Goal: Task Accomplishment & Management: Use online tool/utility

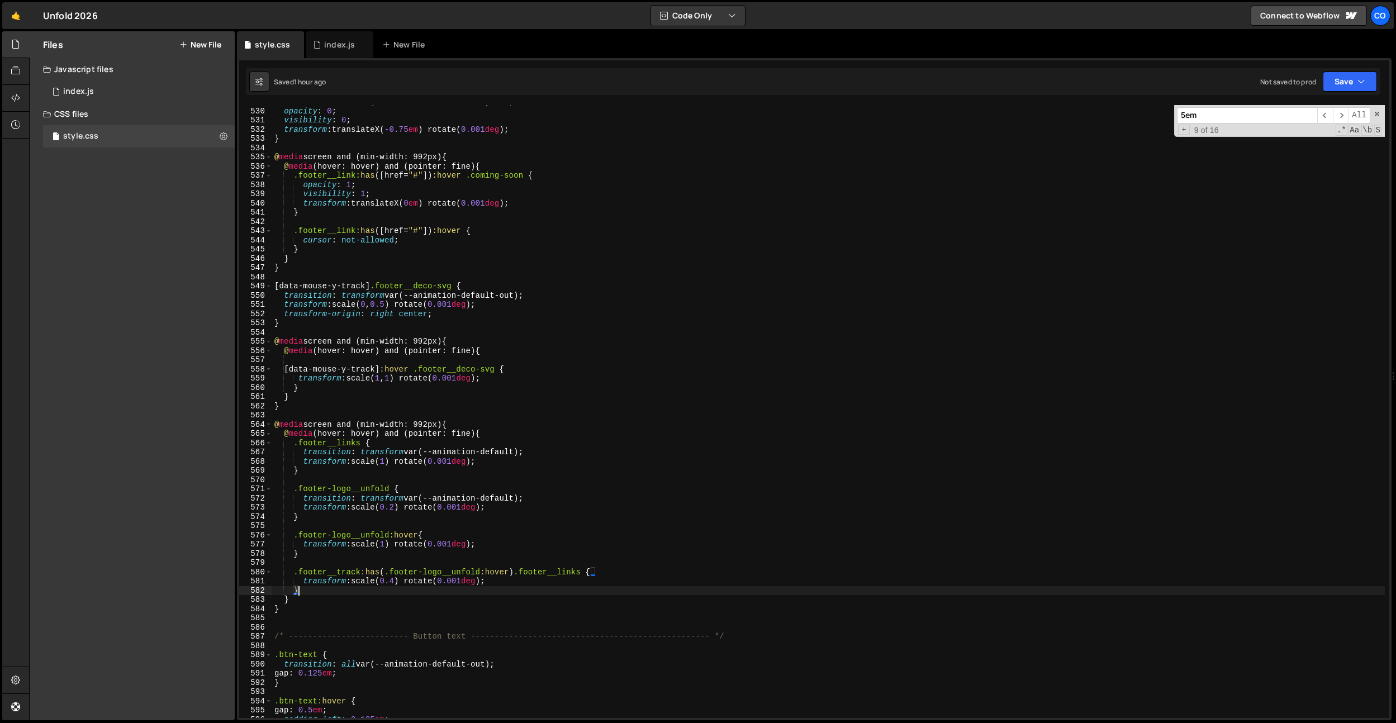
scroll to position [4877, 0]
click at [325, 49] on div "index.js" at bounding box center [339, 44] width 31 height 11
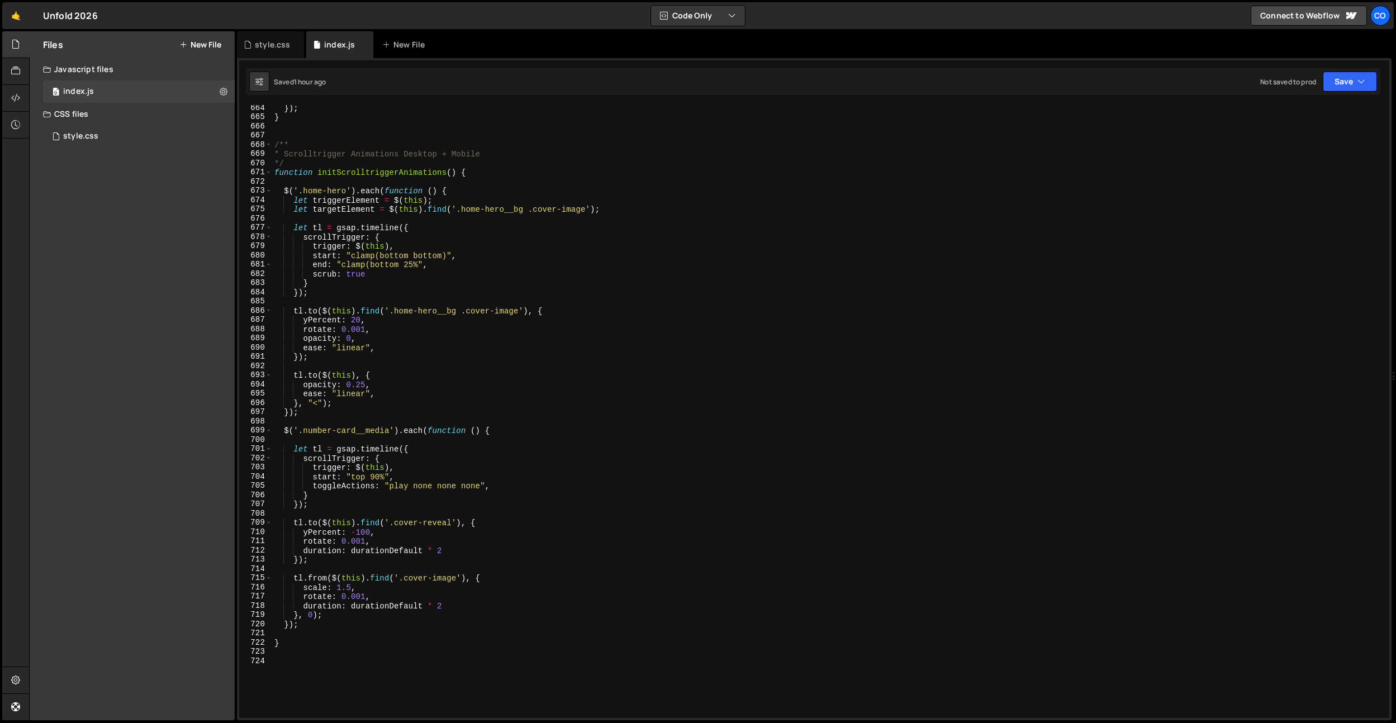
scroll to position [6057, 0]
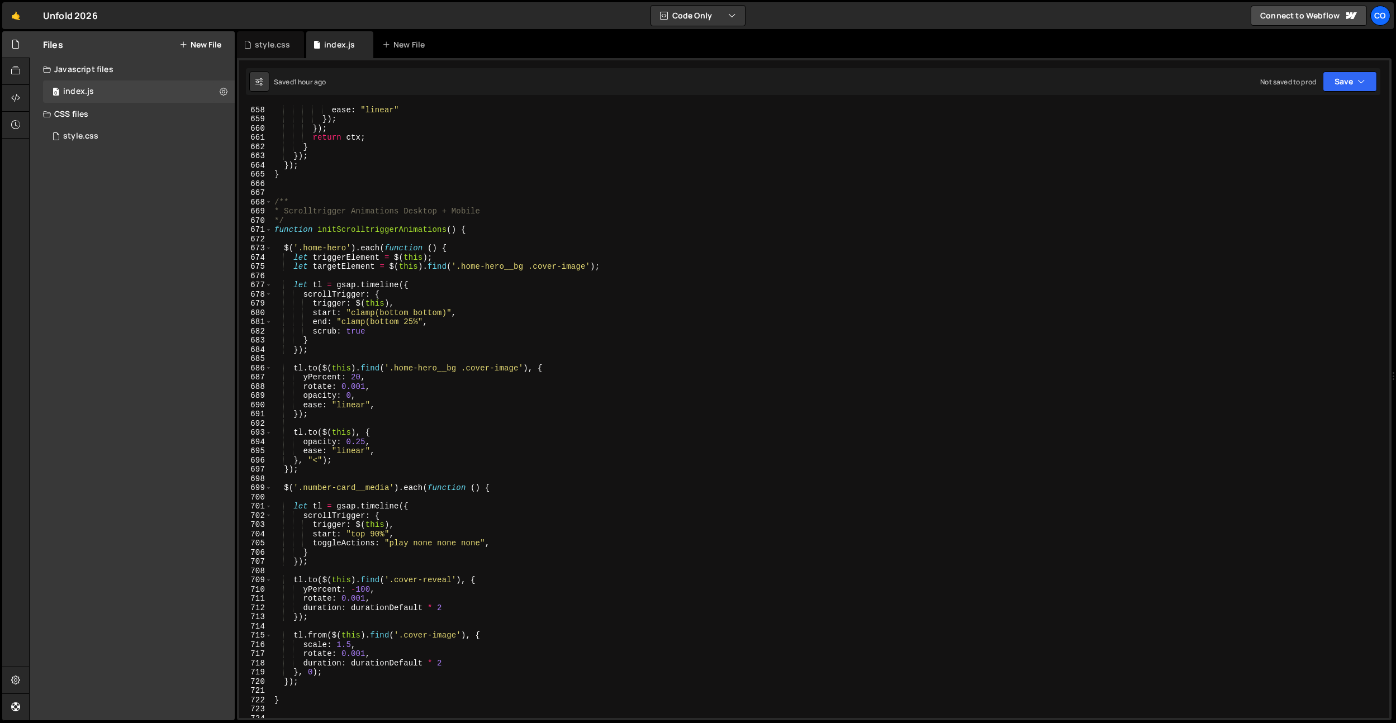
type textarea "}"
click at [297, 170] on div "stagger : staggerValue , ease : "linear" }) ; }) ; return ctx ; } }) ; }) ; } /…" at bounding box center [828, 412] width 1113 height 632
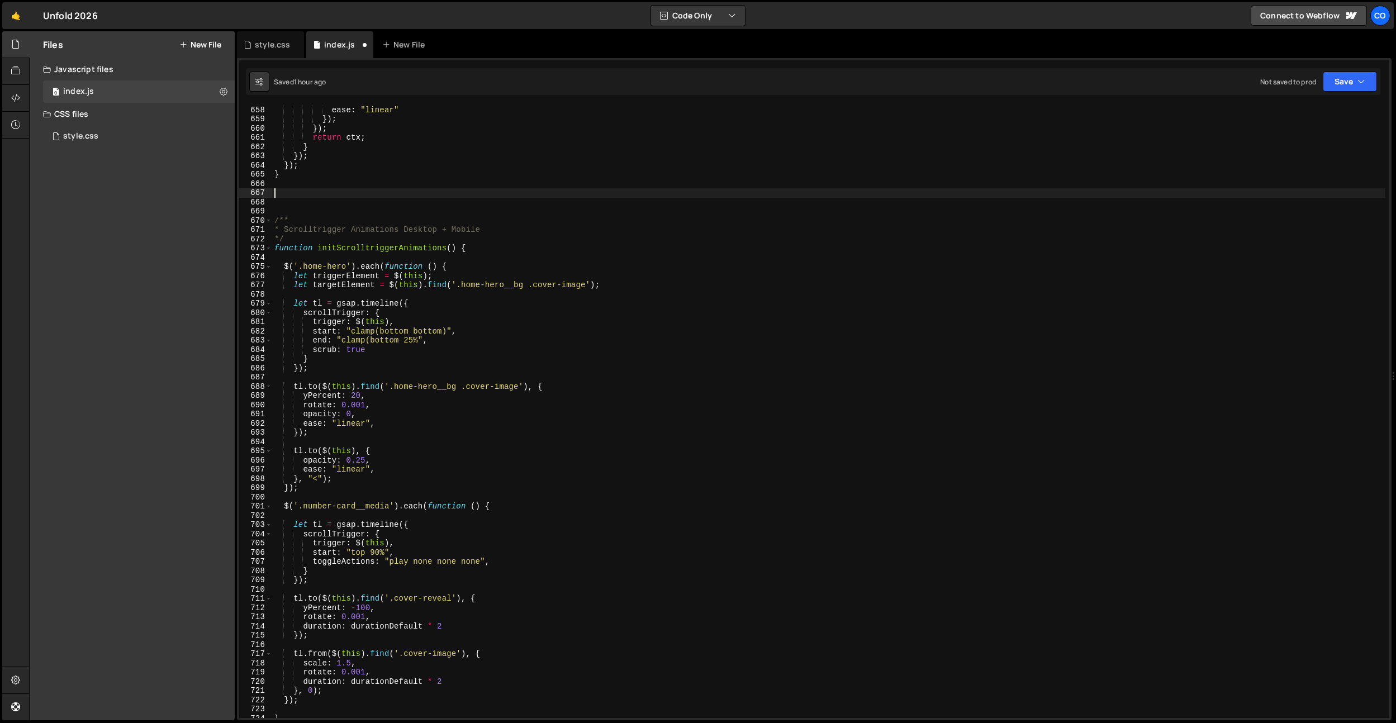
paste textarea "}"
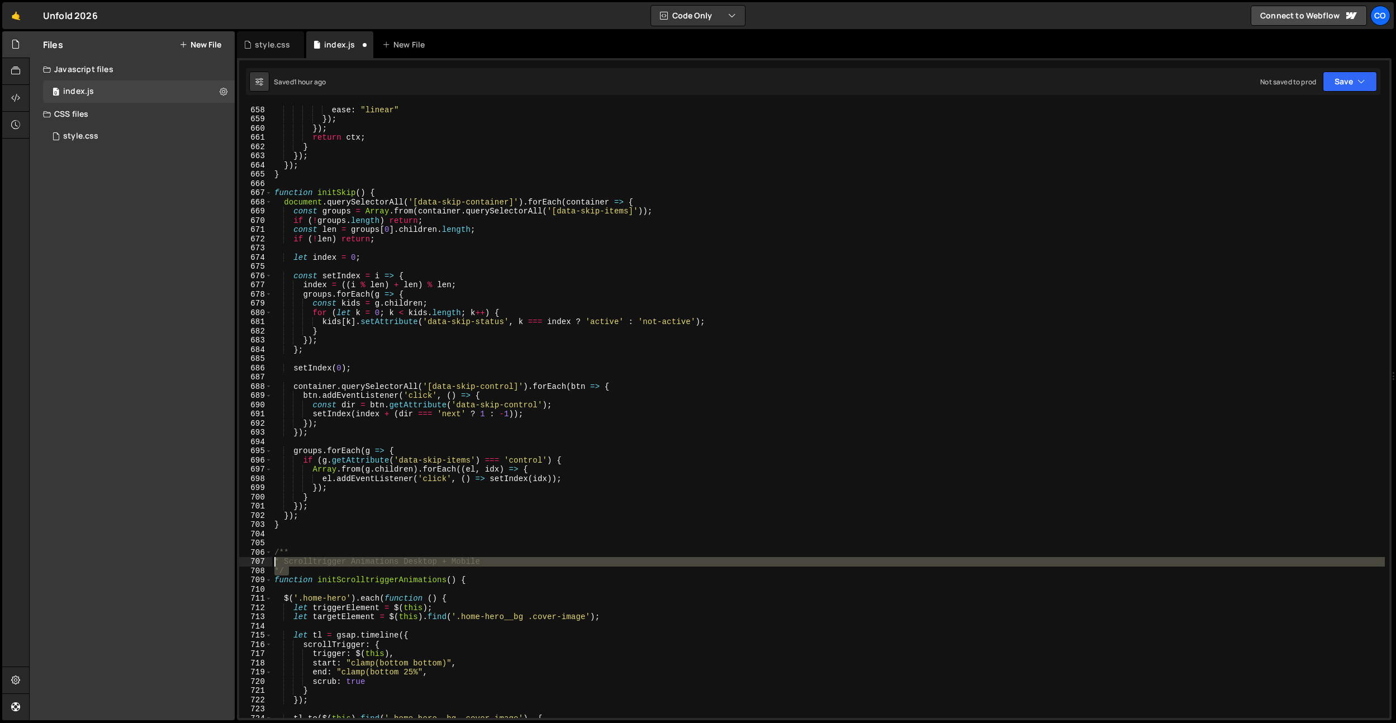
drag, startPoint x: 297, startPoint y: 568, endPoint x: 271, endPoint y: 545, distance: 34.9
click at [267, 552] on div "} 657 658 659 660 661 662 663 664 665 666 667 668 669 670 671 672 673 674 675 6…" at bounding box center [814, 411] width 1150 height 613
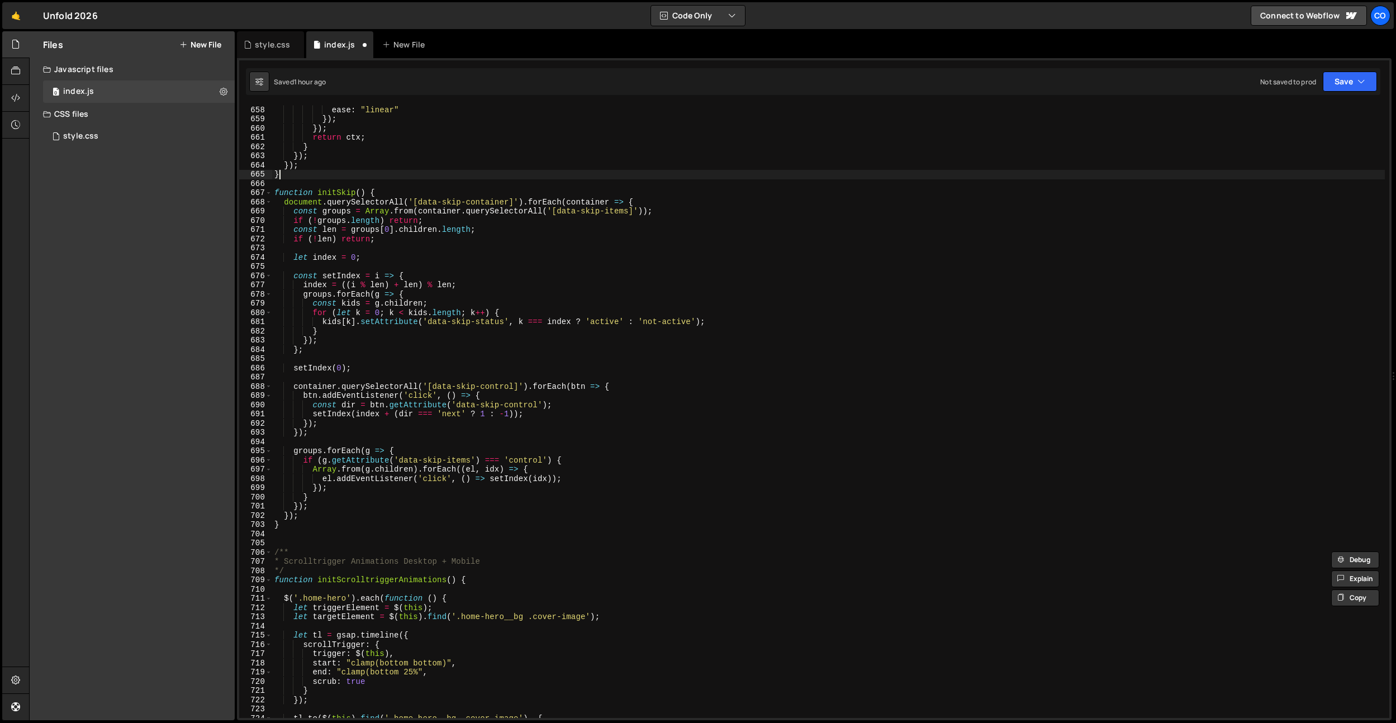
click at [293, 175] on div "stagger : staggerValue , ease : "linear" }) ; }) ; return ctx ; } }) ; }) ; } f…" at bounding box center [828, 412] width 1113 height 632
type textarea "}"
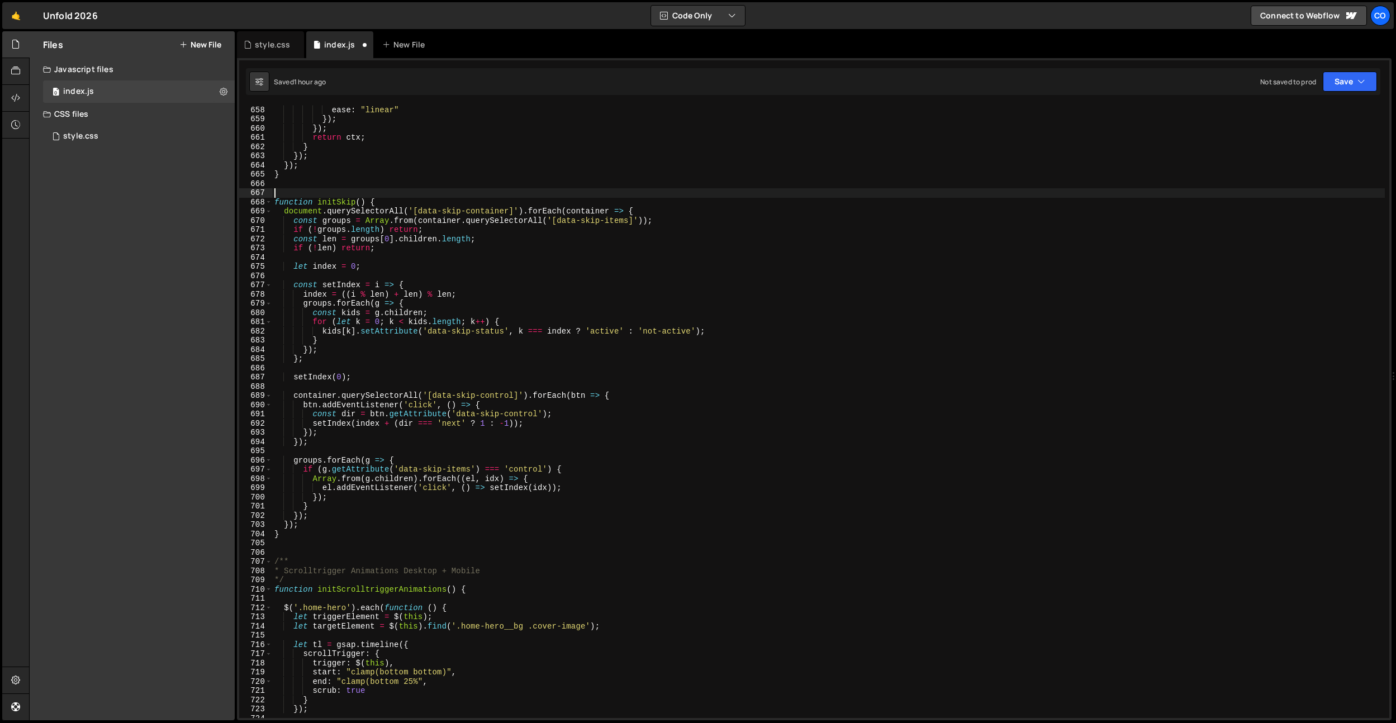
paste textarea "*/"
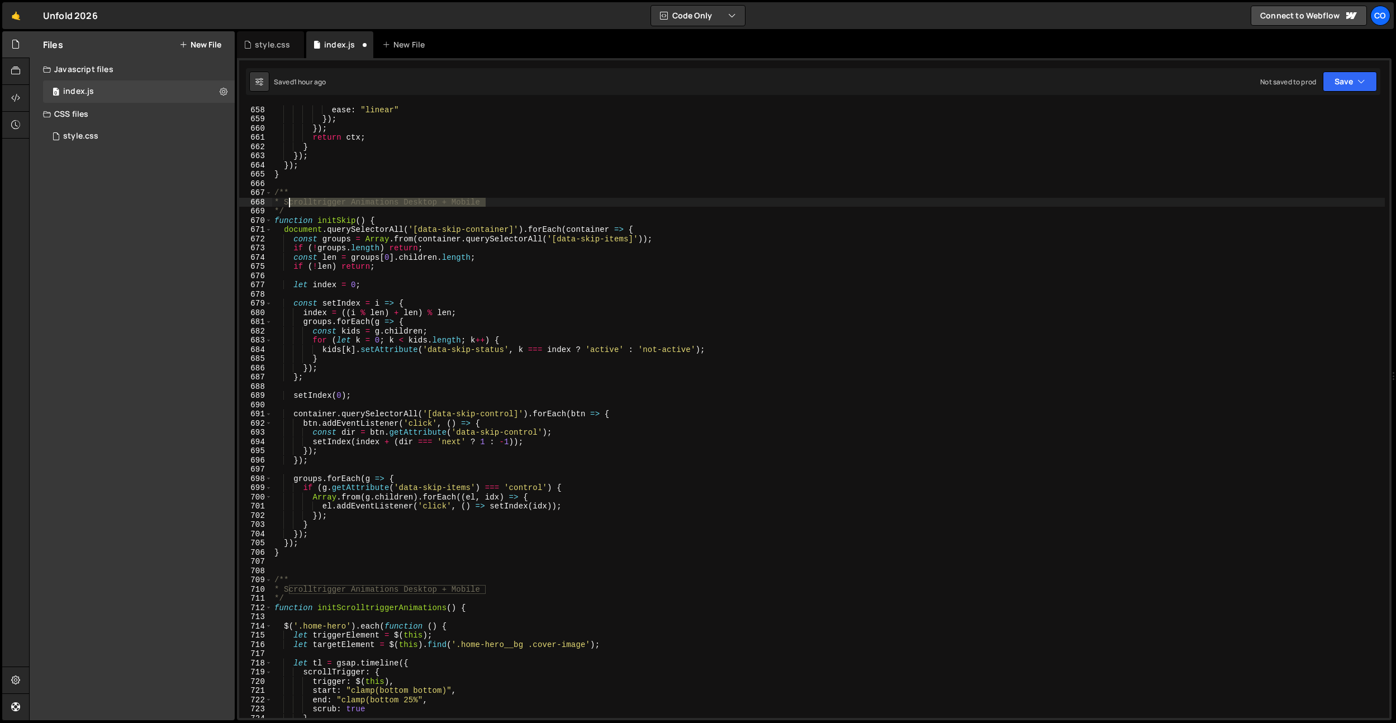
drag, startPoint x: 486, startPoint y: 205, endPoint x: 289, endPoint y: 201, distance: 196.7
click at [289, 201] on div "stagger : staggerValue , ease : "linear" }) ; }) ; return ctx ; } }) ; }) ; } /…" at bounding box center [828, 412] width 1113 height 632
drag, startPoint x: 491, startPoint y: 200, endPoint x: 321, endPoint y: 201, distance: 170.5
click at [321, 201] on div "stagger : staggerValue , ease : "linear" }) ; }) ; return ctx ; } }) ; }) ; } /…" at bounding box center [828, 412] width 1113 height 632
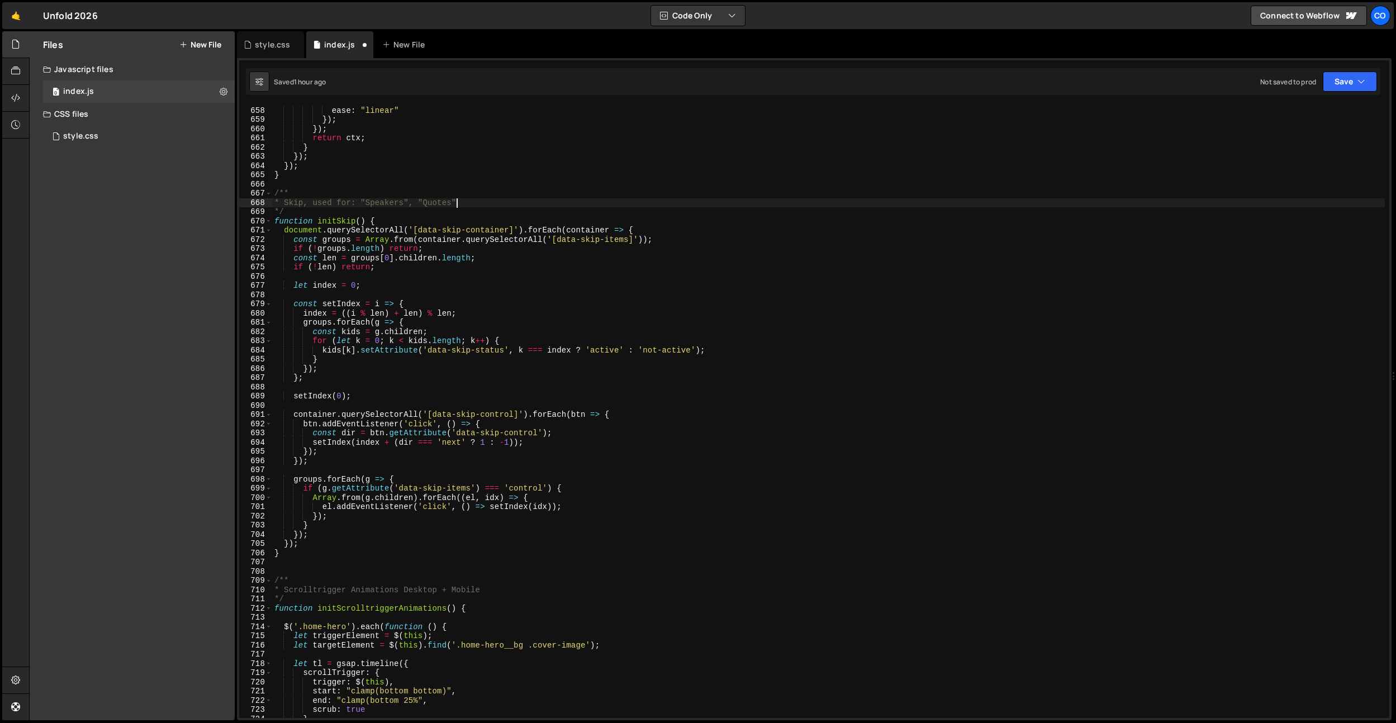
scroll to position [6057, 0]
click at [419, 202] on div "stagger : staggerValue , ease : "linear" }) ; }) ; return ctx ; } }) ; }) ; } /…" at bounding box center [828, 413] width 1113 height 632
click at [604, 191] on div "stagger : staggerValue , ease : "linear" }) ; }) ; return ctx ; } }) ; }) ; } /…" at bounding box center [828, 413] width 1113 height 632
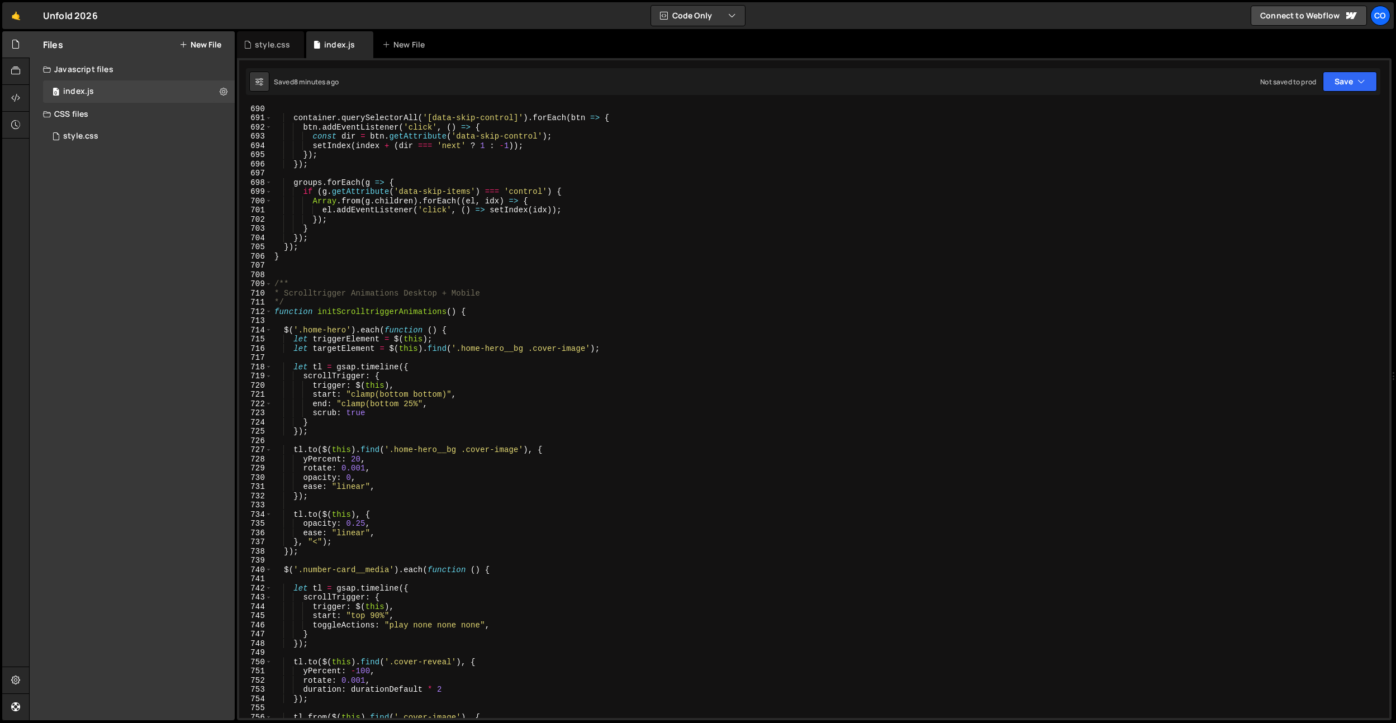
scroll to position [6354, 0]
click at [303, 259] on div "container . querySelectorAll ( '[data-skip-control]' ) . forEach ( btn => { btn…" at bounding box center [828, 420] width 1113 height 632
type textarea "}"
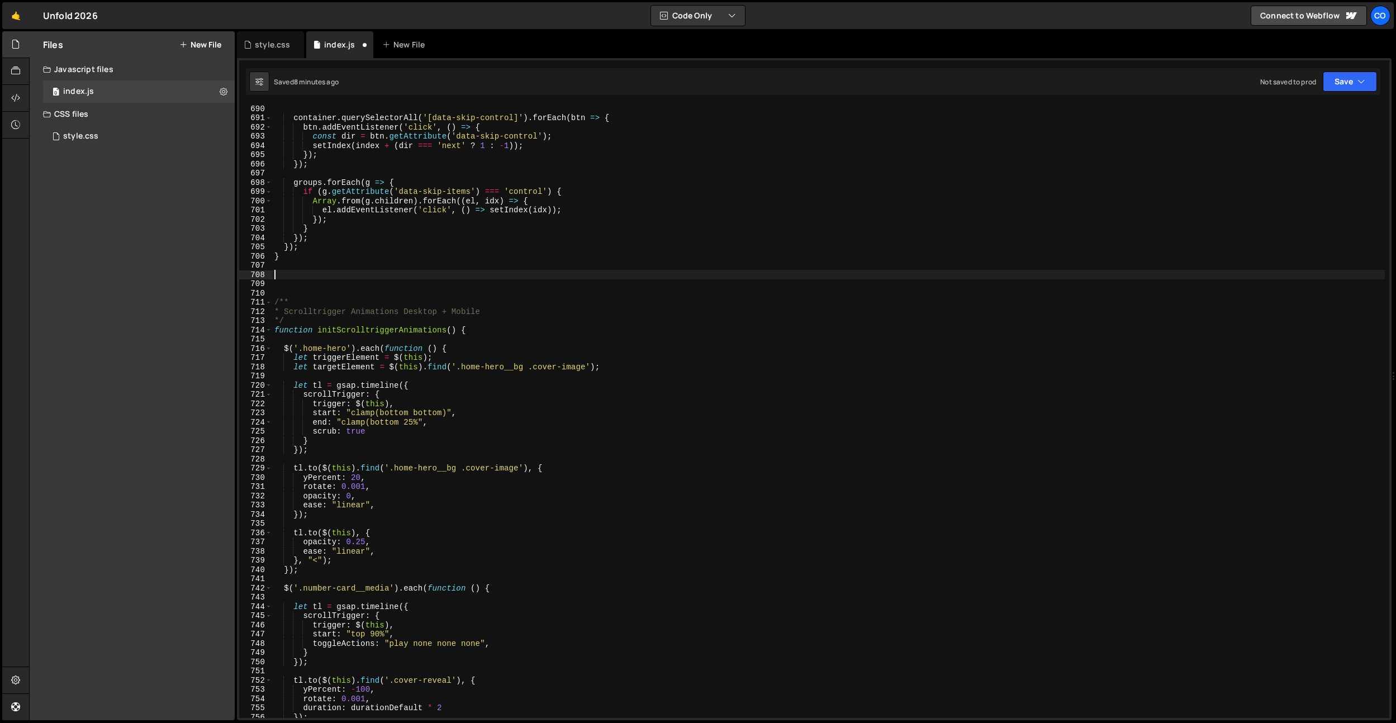
paste textarea "}"
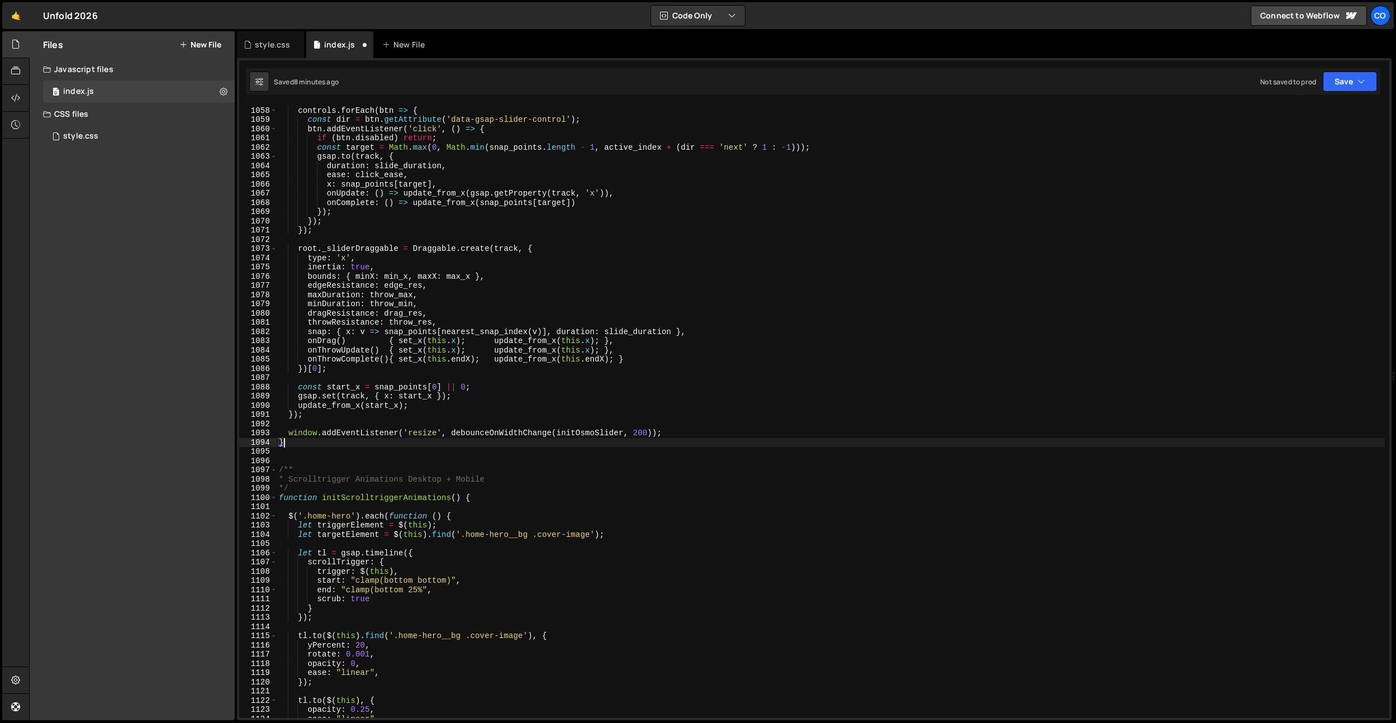
scroll to position [9764, 0]
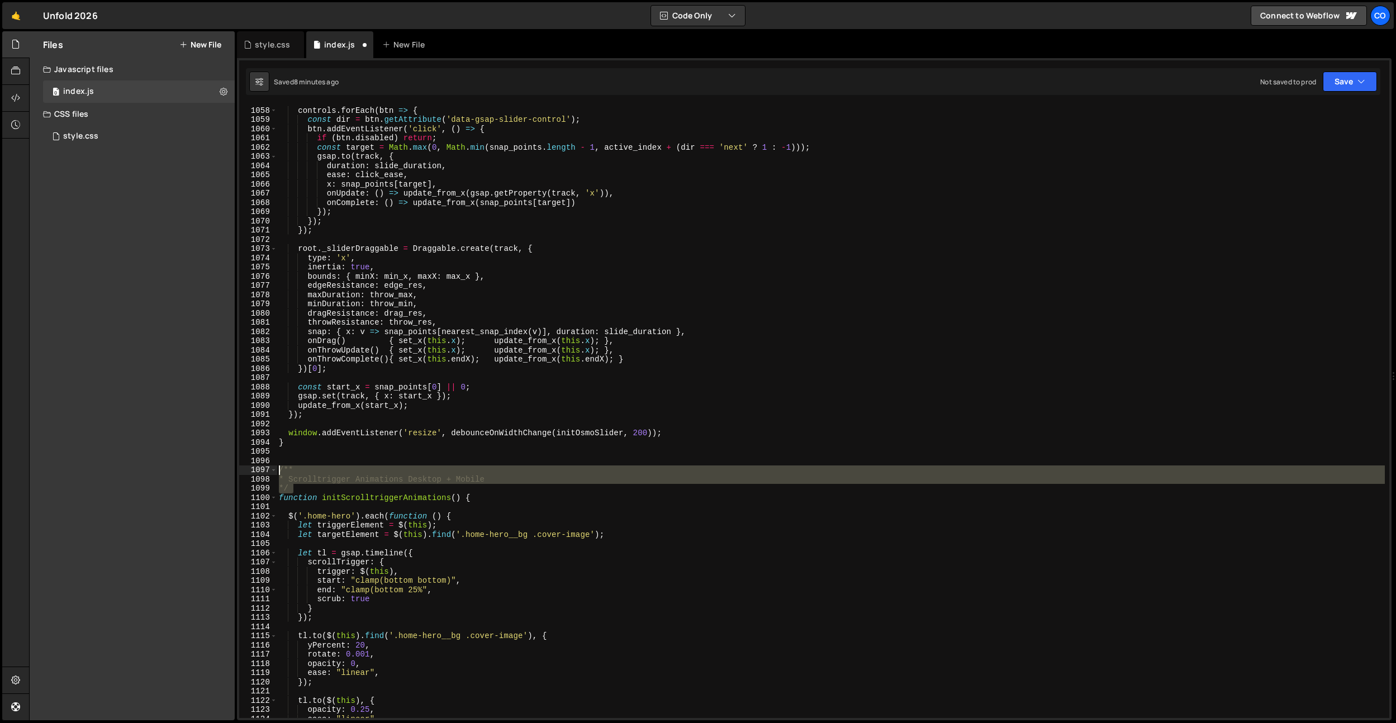
drag, startPoint x: 300, startPoint y: 485, endPoint x: 277, endPoint y: 472, distance: 26.3
click at [276, 472] on div "} 1057 1058 1059 1060 1061 1062 1063 1064 1065 1066 1067 1068 1069 1070 1071 10…" at bounding box center [814, 411] width 1150 height 613
type textarea "/** * Scrolltrigger Animations Desktop + Mobile"
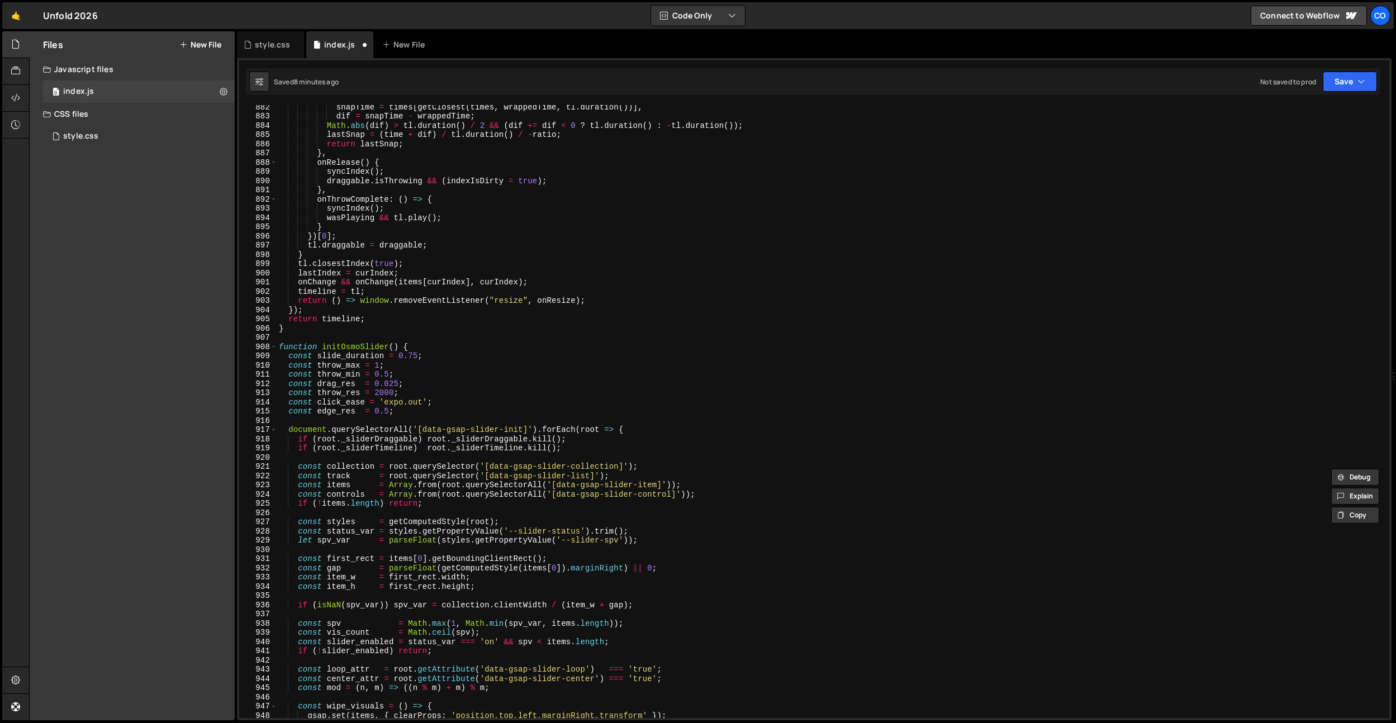
scroll to position [8130, 0]
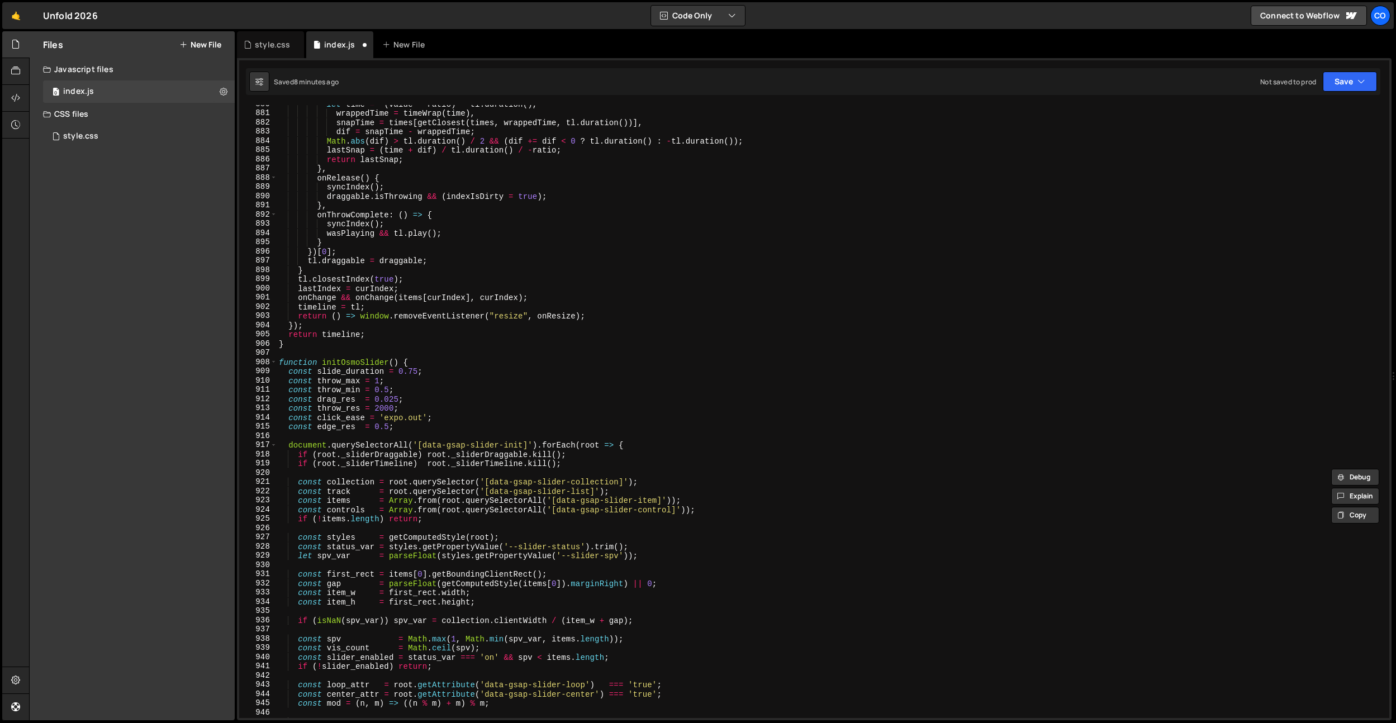
click at [291, 353] on div "let time = - ( value * ratio ) * tl . duration ( ) , wrappedTime = timeWrap ( t…" at bounding box center [831, 415] width 1108 height 632
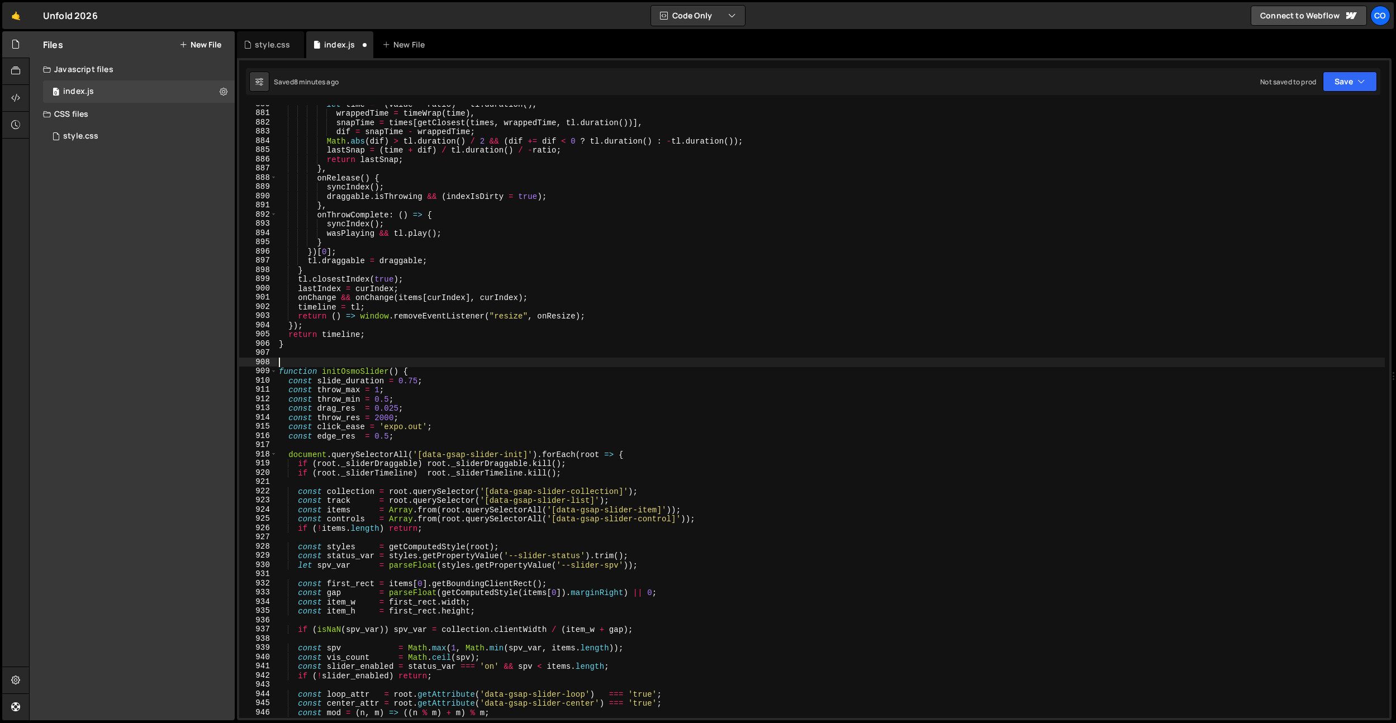
paste textarea "*/"
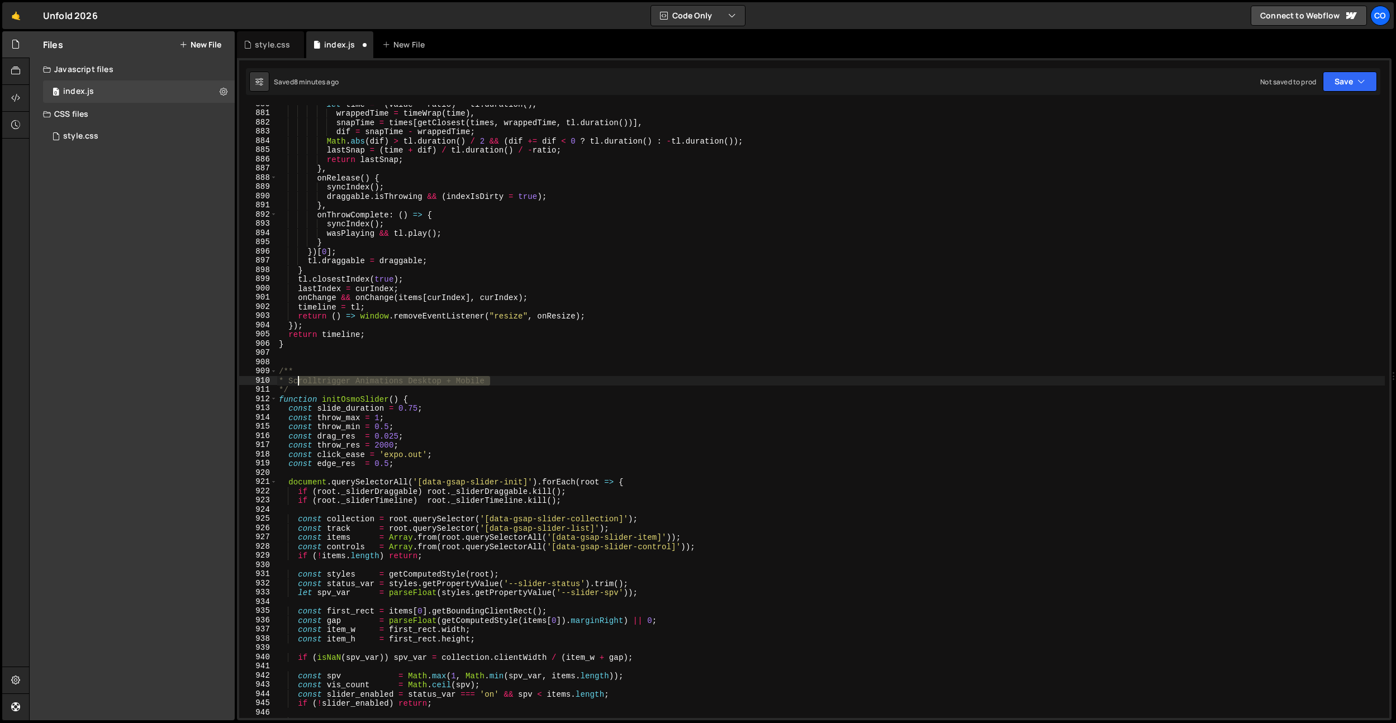
drag, startPoint x: 517, startPoint y: 381, endPoint x: 300, endPoint y: 381, distance: 217.4
click at [300, 381] on div "let time = - ( value * ratio ) * tl . duration ( ) , wrappedTime = timeWrap ( t…" at bounding box center [831, 415] width 1108 height 632
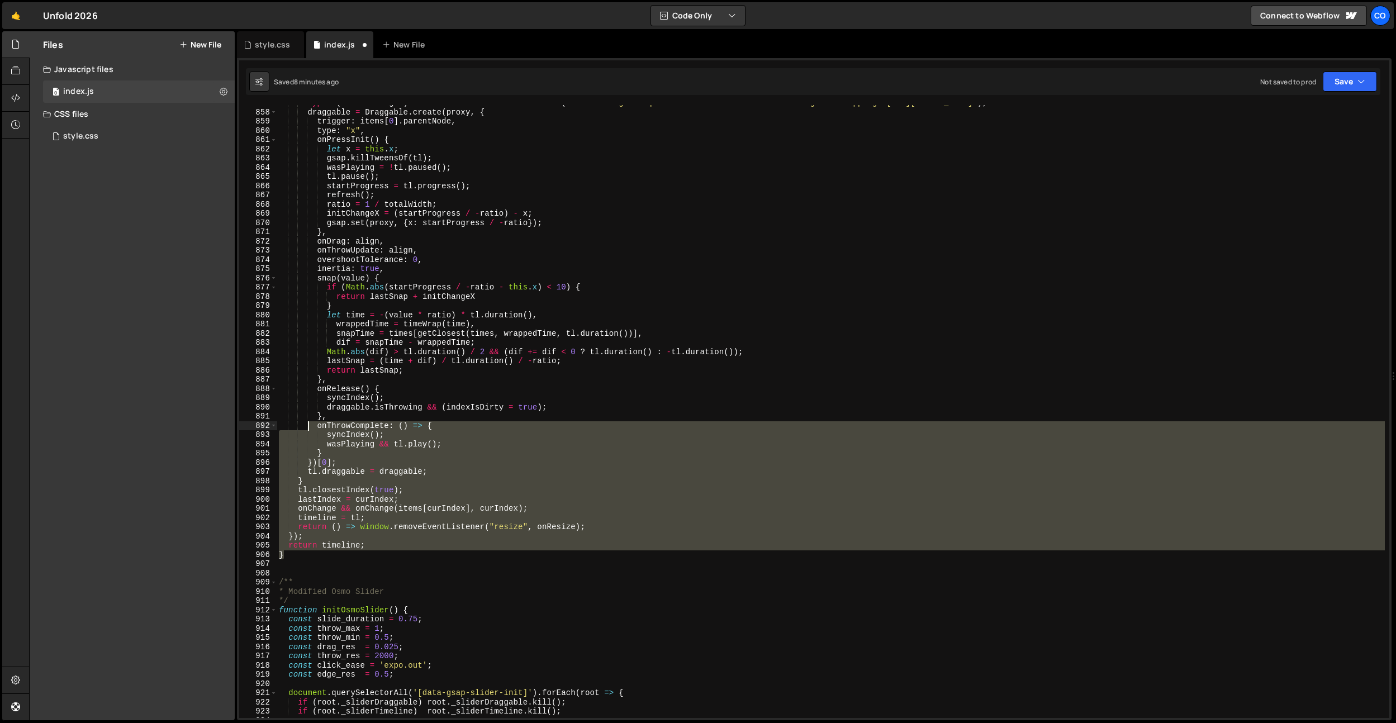
drag, startPoint x: 298, startPoint y: 466, endPoint x: 314, endPoint y: 420, distance: 48.2
click at [306, 419] on div "typeof ( InertiaPlugin ) === "undefined" && console . warn ( "InertiaPlugin req…" at bounding box center [831, 414] width 1108 height 632
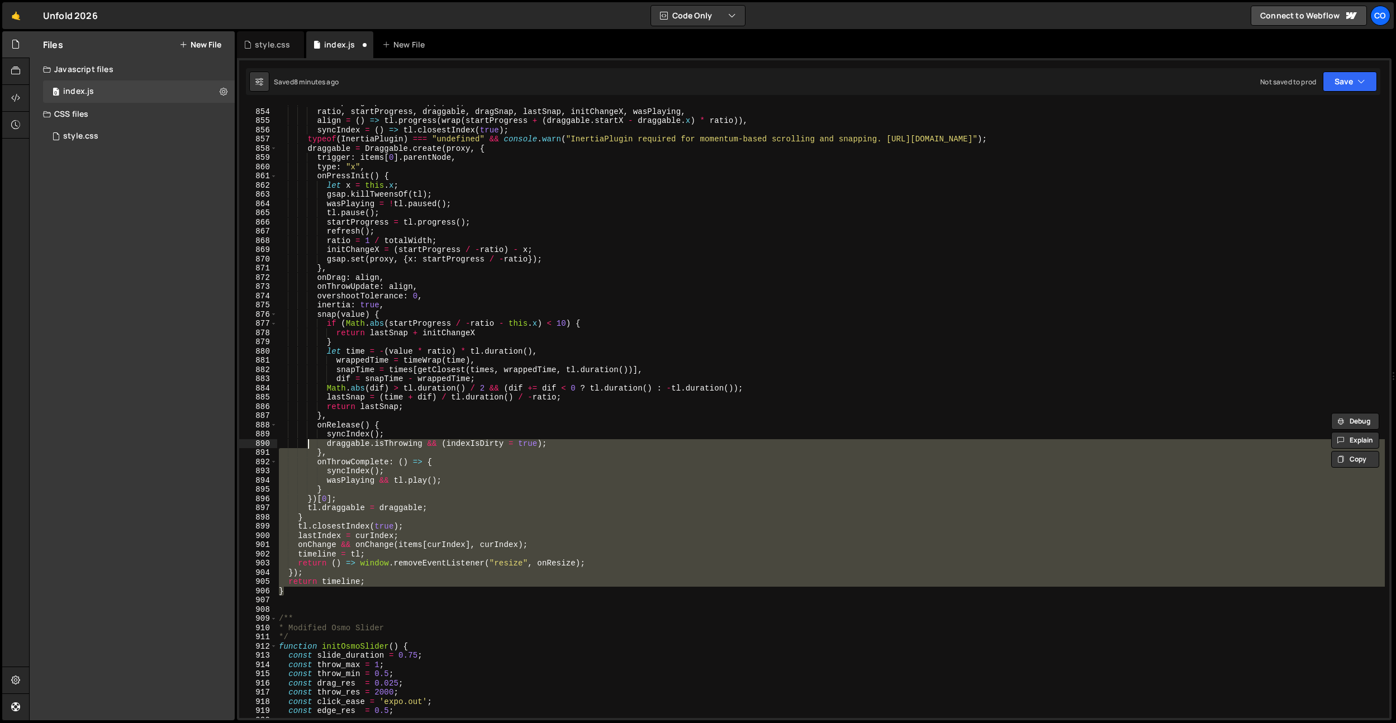
scroll to position [7882, 0]
drag, startPoint x: 338, startPoint y: 591, endPoint x: 324, endPoint y: 603, distance: 19.0
click at [338, 591] on div "let wrap = gsap . utils . wrap ( 0 , 1 ) , ratio , startProgress , draggable , …" at bounding box center [831, 411] width 1108 height 613
type textarea "}"
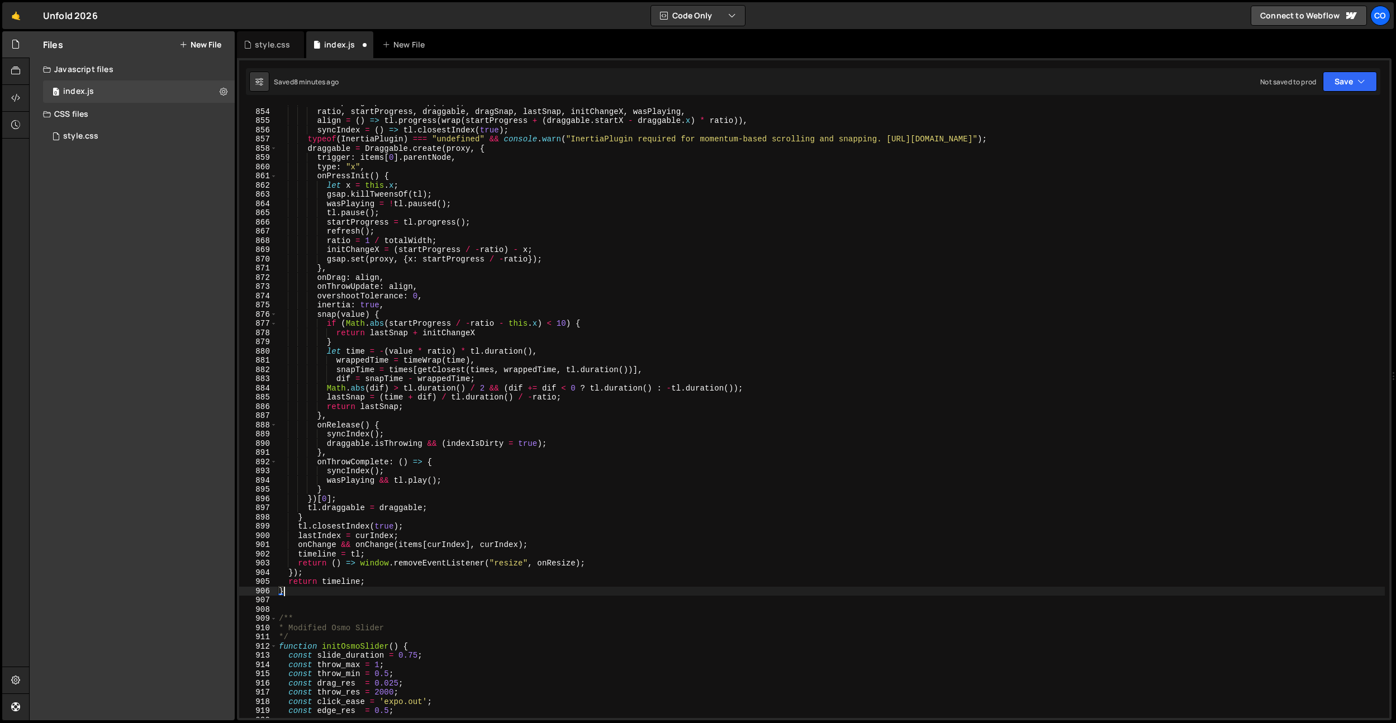
scroll to position [0, 0]
click at [306, 607] on div "let wrap = gsap . utils . wrap ( 0 , 1 ) , ratio , startProgress , draggable , …" at bounding box center [831, 414] width 1108 height 632
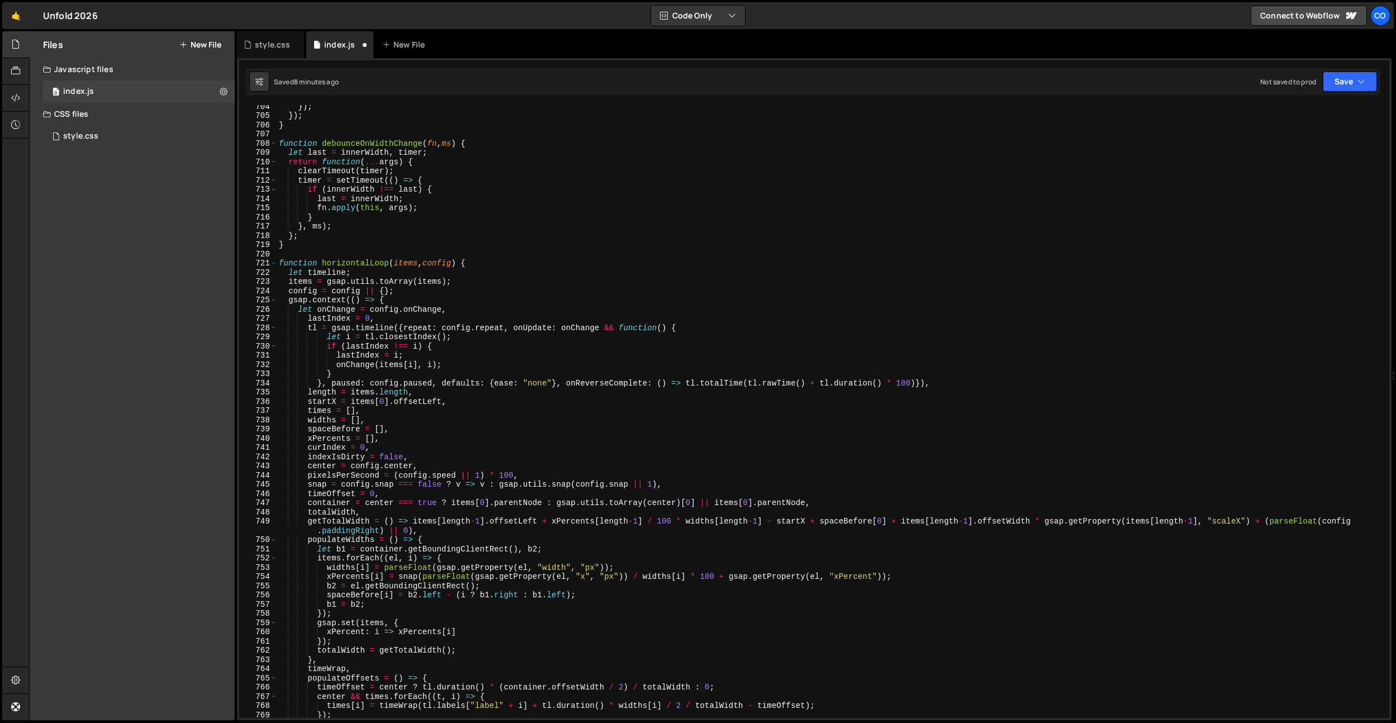
scroll to position [6356, 0]
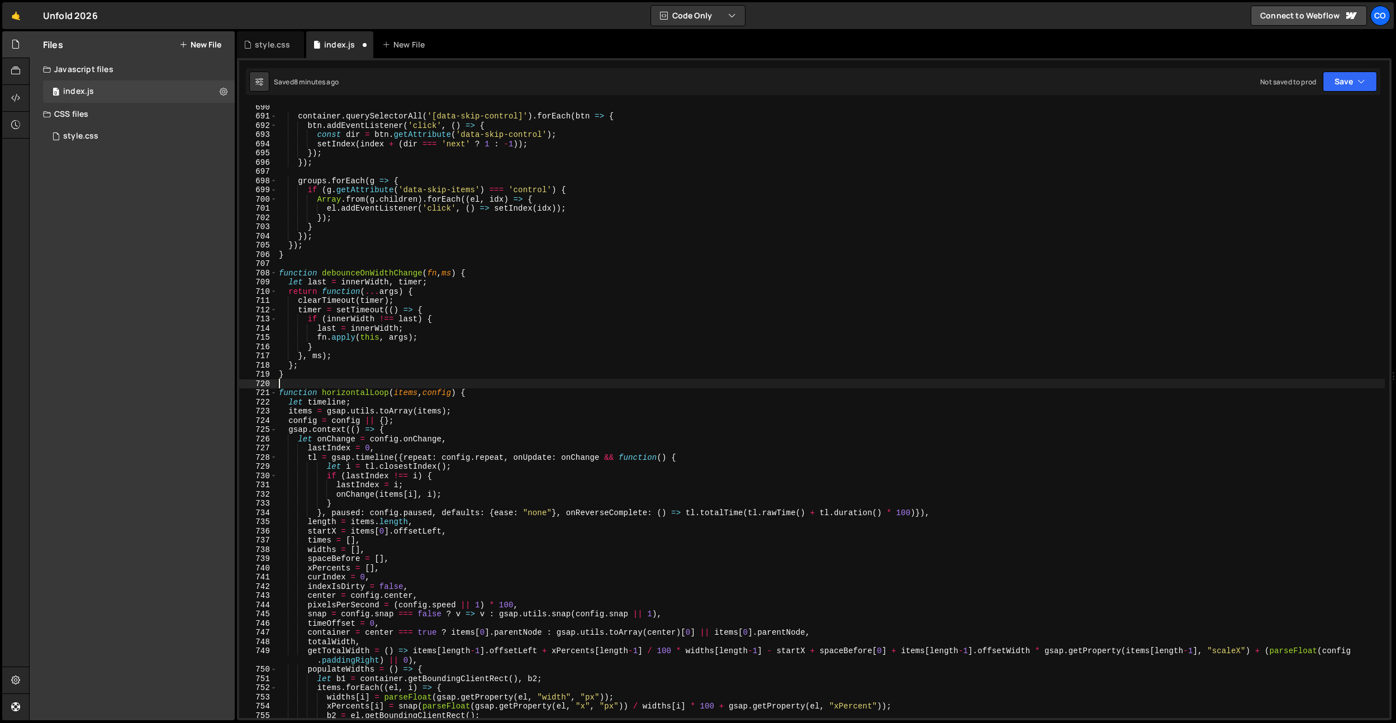
click at [328, 386] on div "container . querySelectorAll ( '[data-skip-control]' ) . forEach ( btn => { btn…" at bounding box center [831, 418] width 1108 height 632
paste textarea "*/"
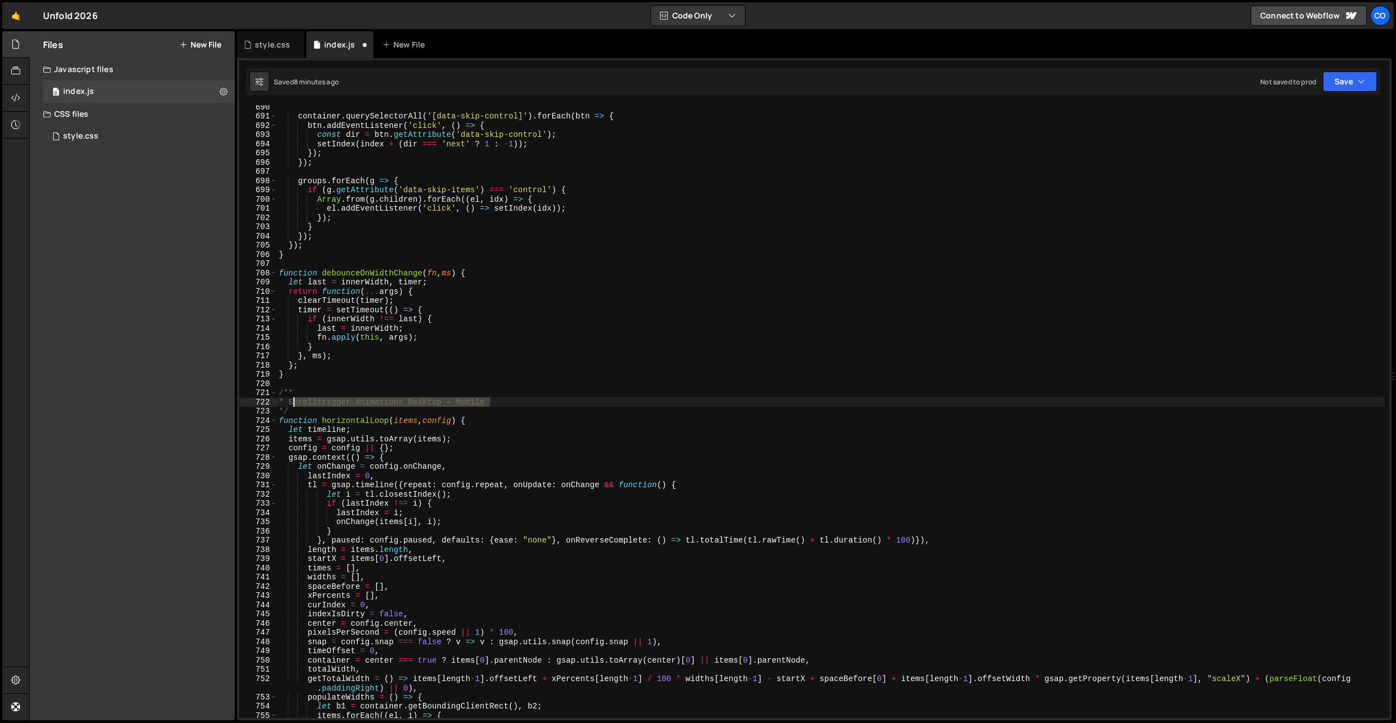
drag, startPoint x: 502, startPoint y: 401, endPoint x: 293, endPoint y: 403, distance: 209.0
click at [293, 403] on div "container . querySelectorAll ( '[data-skip-control]' ) . forEach ( btn => { btn…" at bounding box center [831, 418] width 1108 height 632
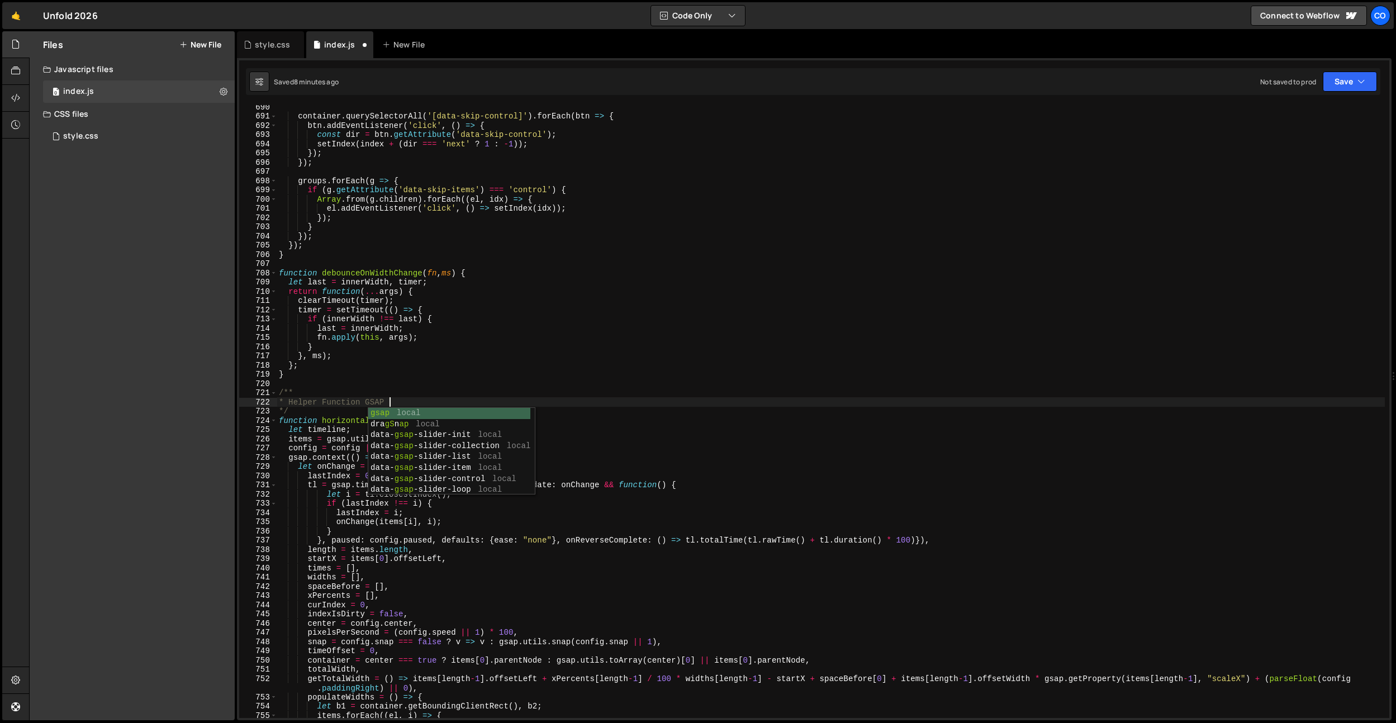
scroll to position [0, 7]
click at [301, 335] on div "container . querySelectorAll ( '[data-skip-control]' ) . forEach ( btn => { btn…" at bounding box center [831, 418] width 1108 height 632
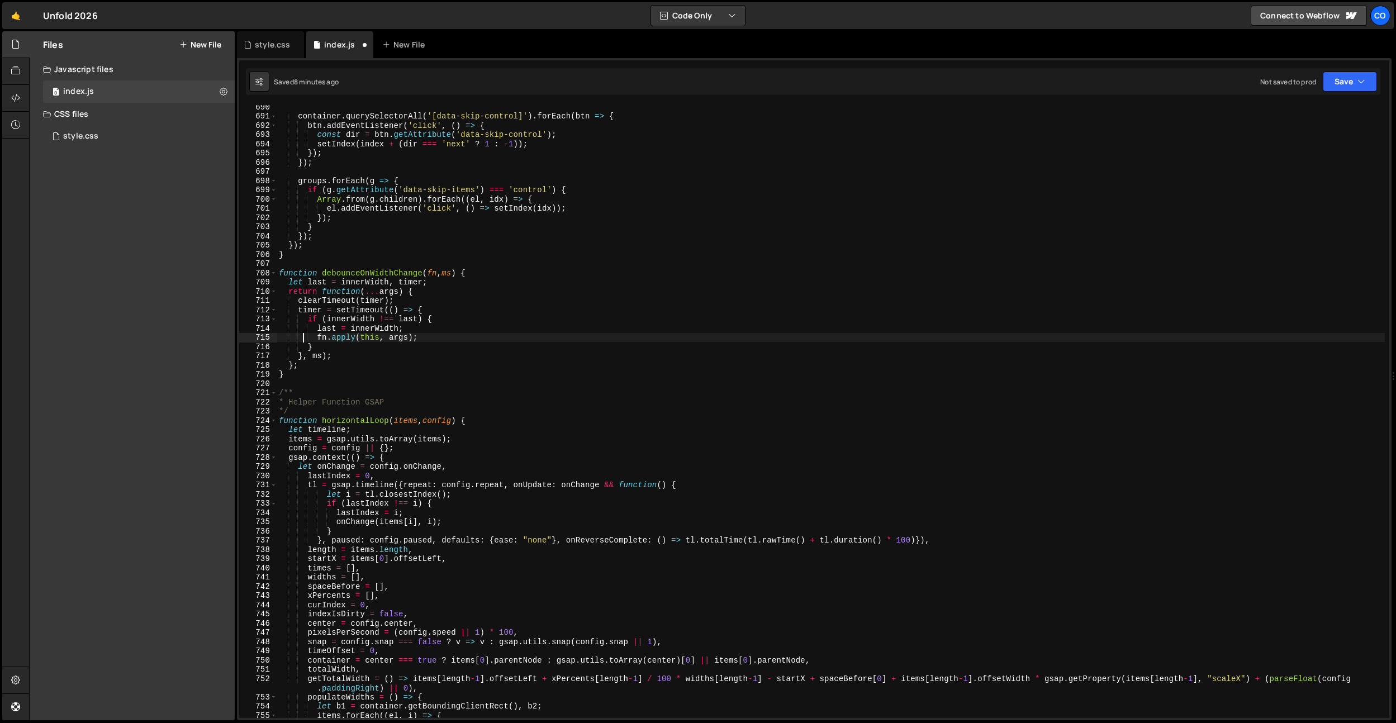
click at [350, 281] on div "container . querySelectorAll ( '[data-skip-control]' ) . forEach ( btn => { btn…" at bounding box center [831, 418] width 1108 height 632
click at [352, 271] on div "container . querySelectorAll ( '[data-skip-control]' ) . forEach ( btn => { btn…" at bounding box center [831, 418] width 1108 height 632
click at [303, 378] on div "container . querySelectorAll ( '[data-skip-control]' ) . forEach ( btn => { btn…" at bounding box center [831, 418] width 1108 height 632
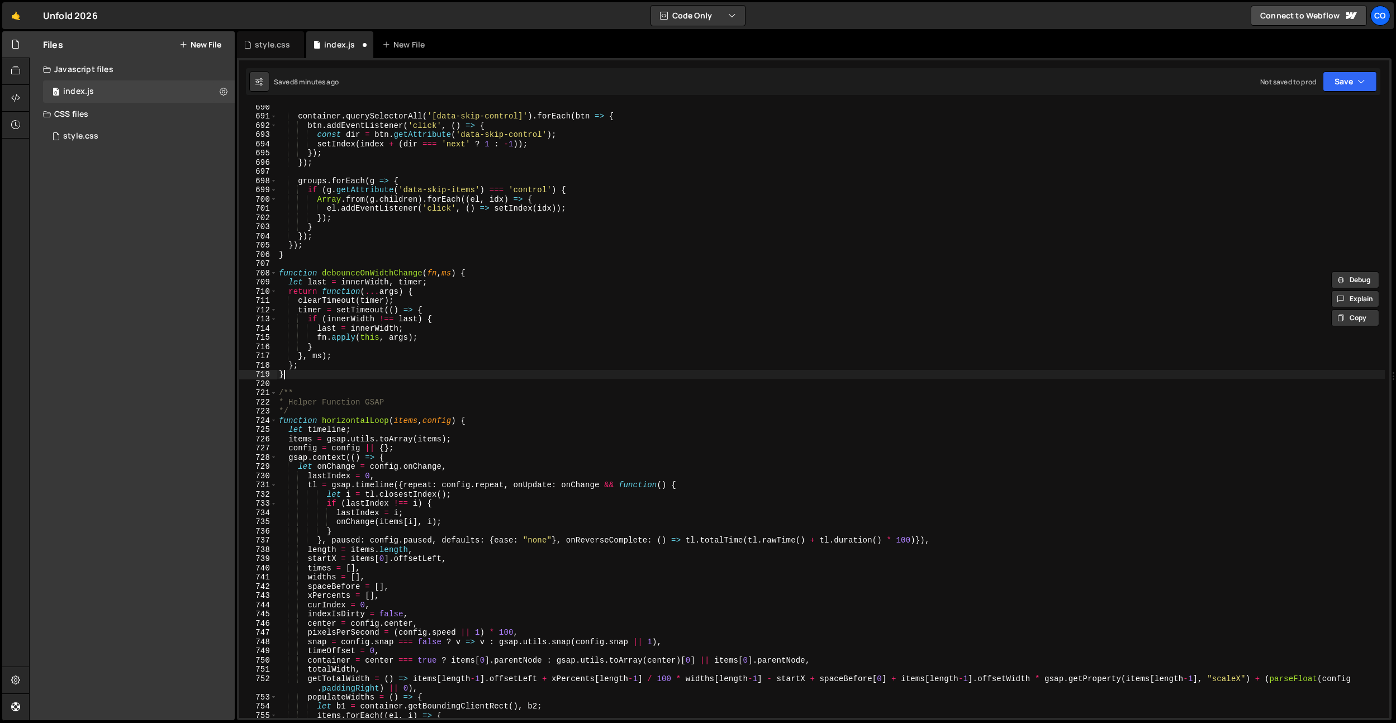
type textarea "}"
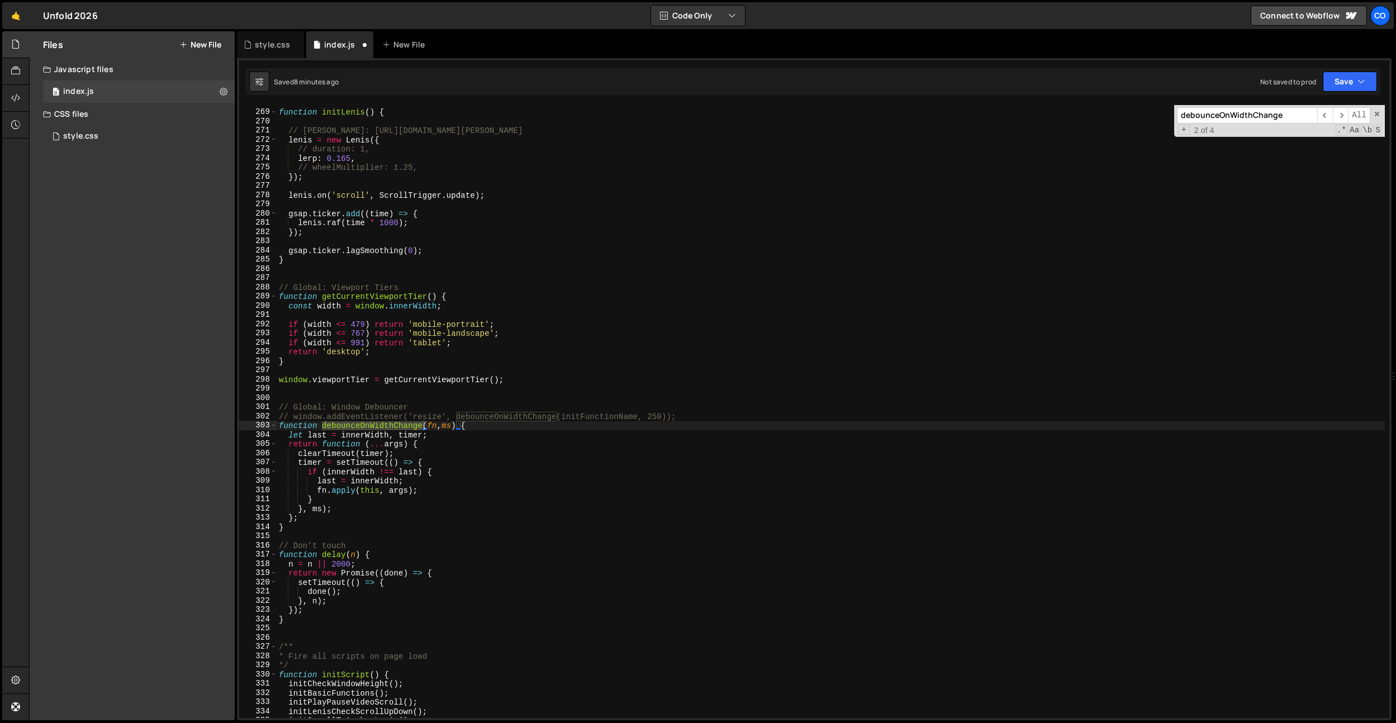
scroll to position [6222, 0]
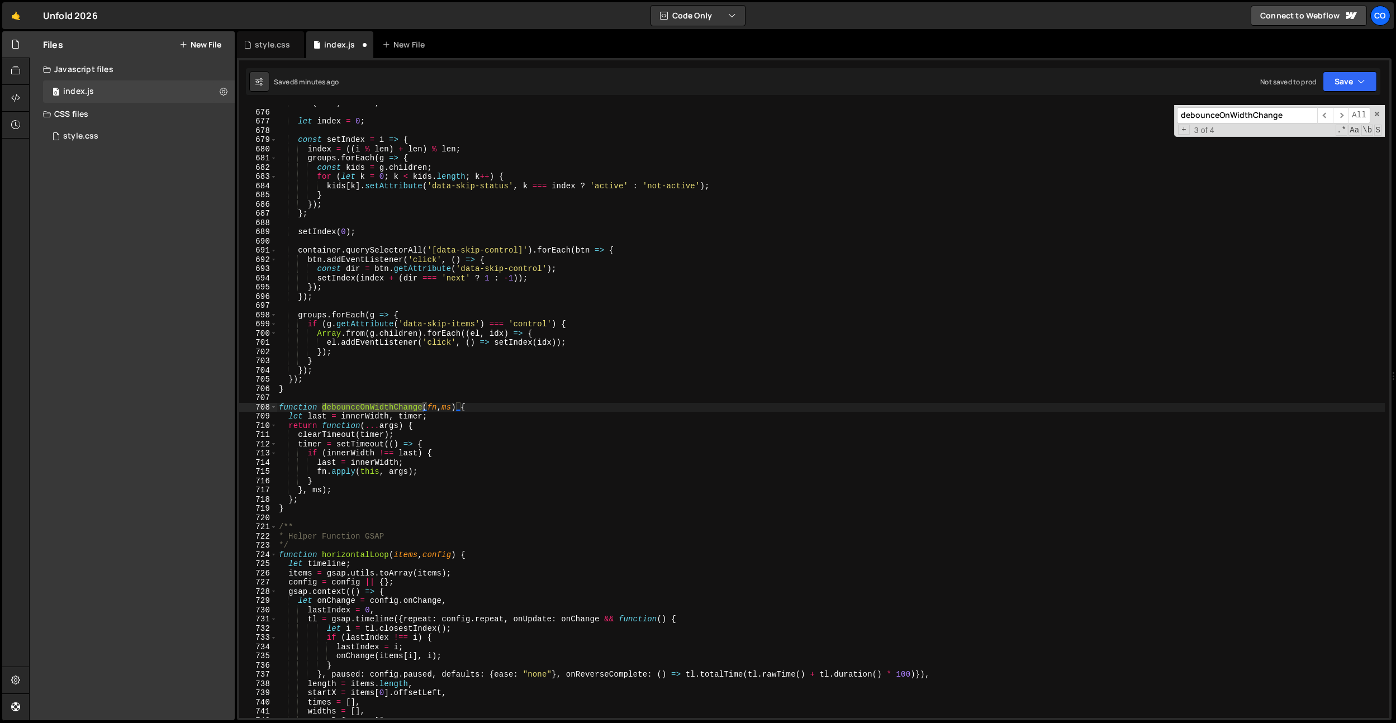
type input "debounceOnWidthChange"
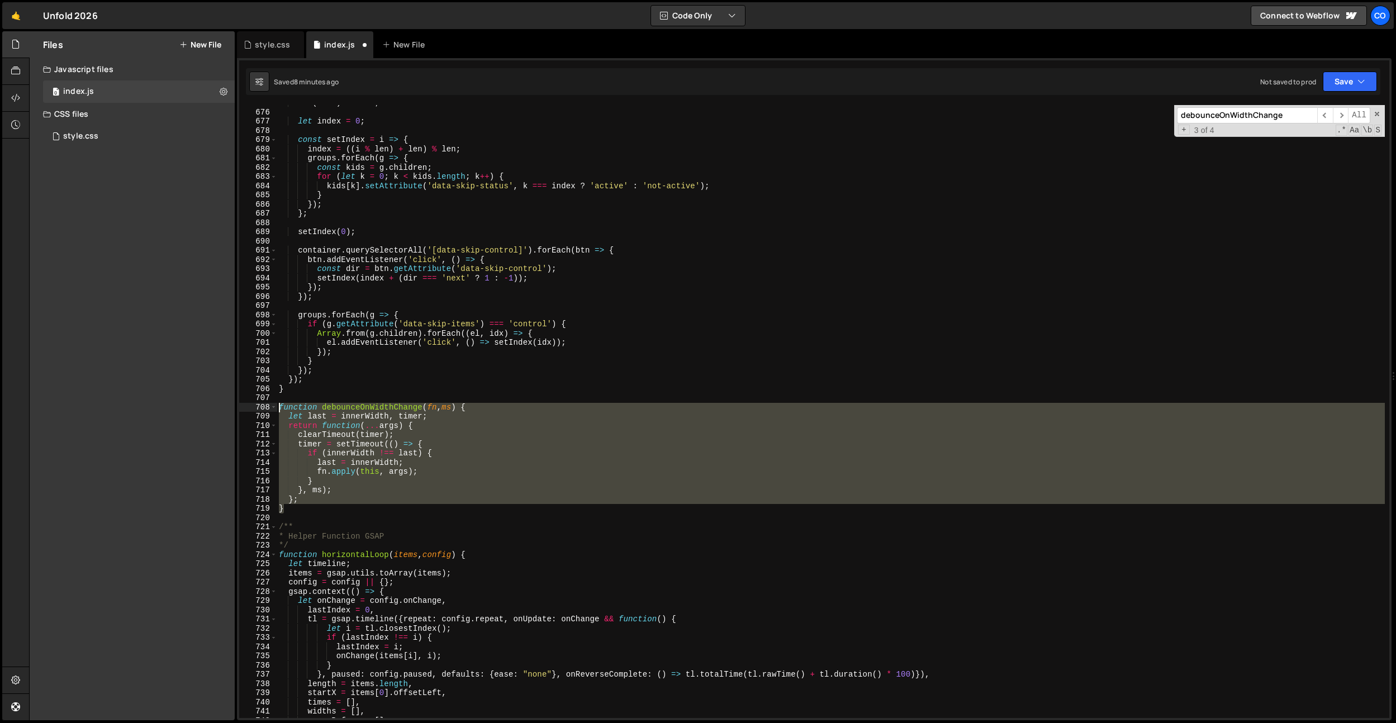
drag, startPoint x: 305, startPoint y: 506, endPoint x: 259, endPoint y: 402, distance: 113.4
click at [259, 402] on div "} 675 676 677 678 679 680 681 682 683 684 685 686 687 688 689 690 691 692 693 6…" at bounding box center [814, 411] width 1150 height 613
type textarea "function debounceOnWidthChange(fn, ms) { let last = innerWidth, timer;"
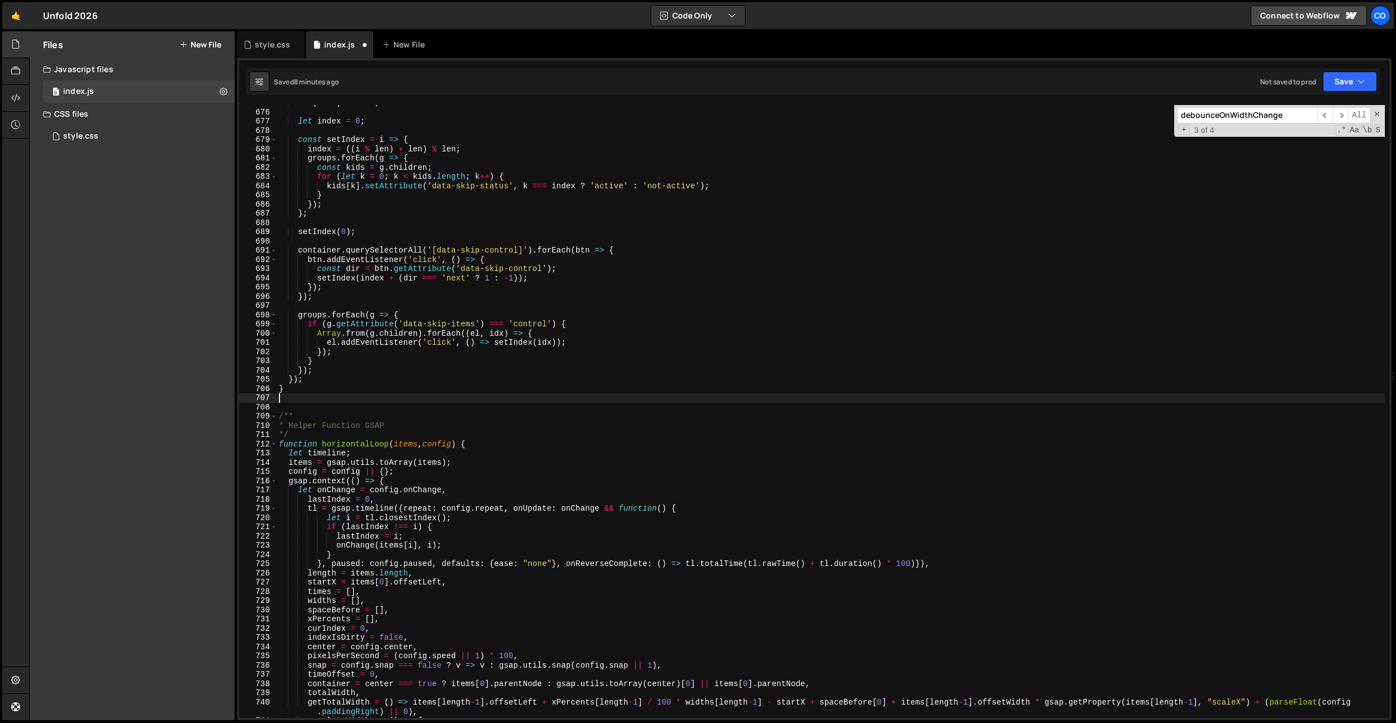
type textarea "}"
